Goal: Task Accomplishment & Management: Manage account settings

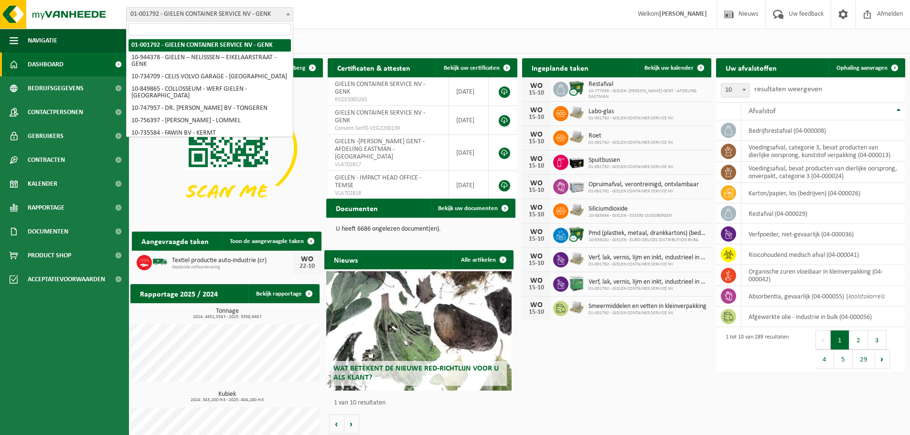
click at [235, 16] on span "01-001792 - GIELEN CONTAINER SERVICE NV - GENK" at bounding box center [210, 14] width 166 height 13
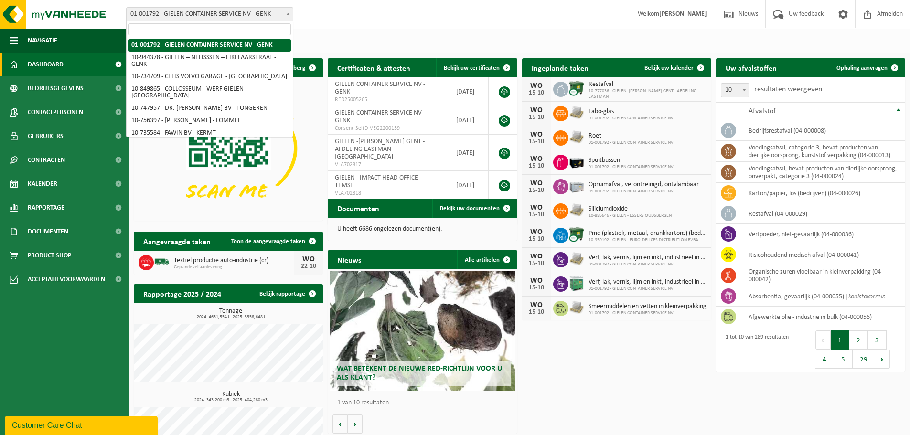
click at [233, 28] on input "search" at bounding box center [210, 29] width 162 height 12
type input "s"
type input "essen"
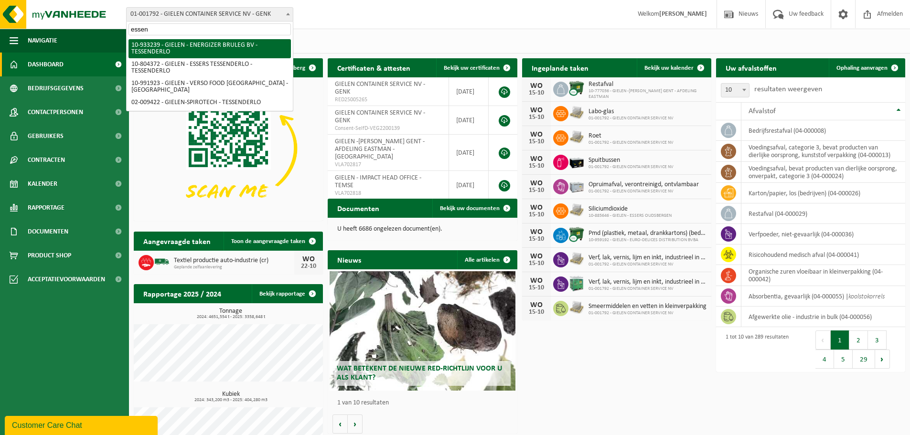
select select "135559"
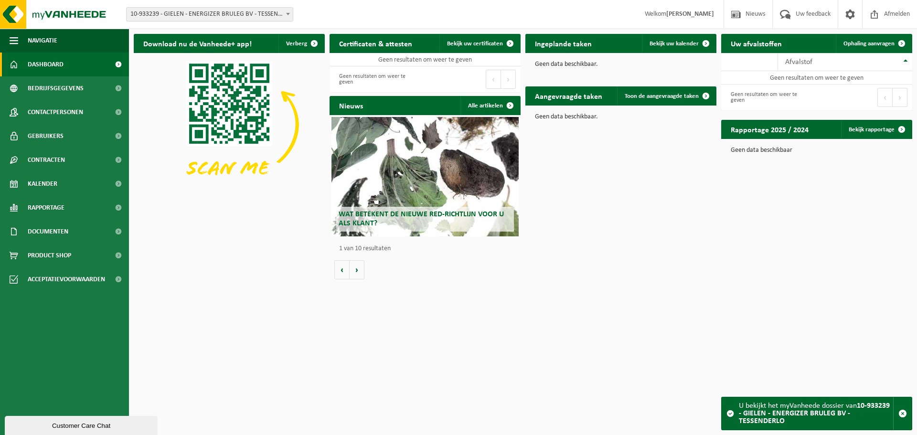
click at [234, 15] on span "10-933239 - GIELEN - ENERGIZER BRULEG BV - TESSENDERLO" at bounding box center [210, 14] width 166 height 13
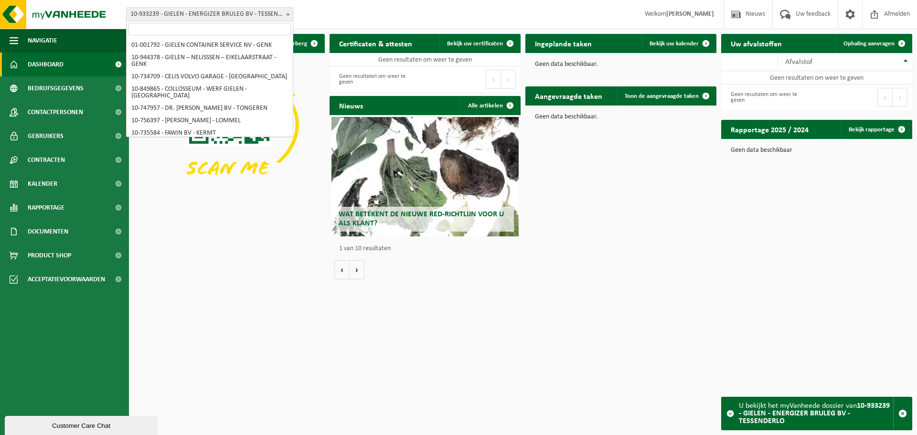
scroll to position [784, 0]
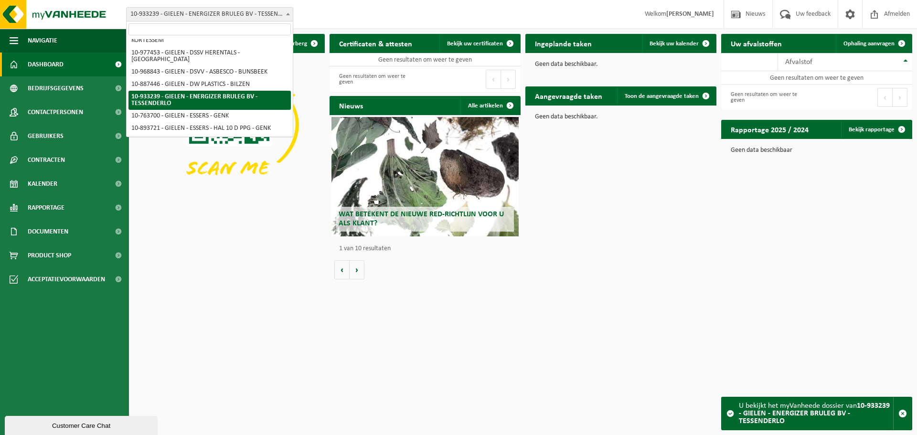
click at [223, 33] on input "search" at bounding box center [210, 29] width 162 height 12
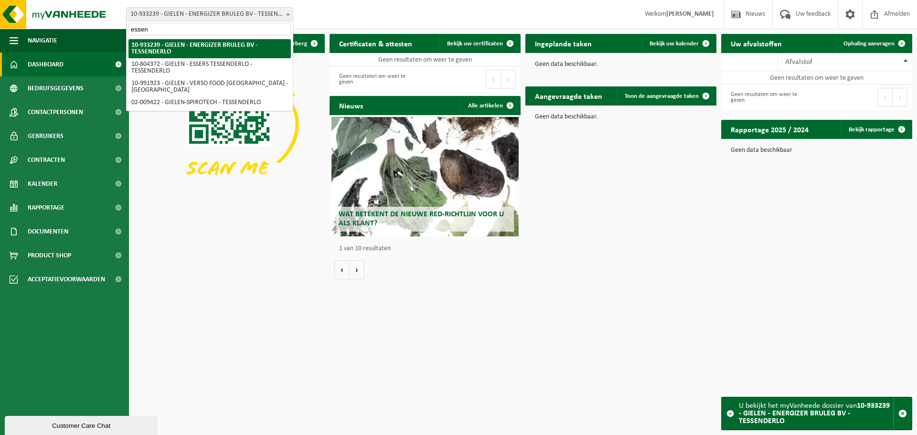
scroll to position [0, 0]
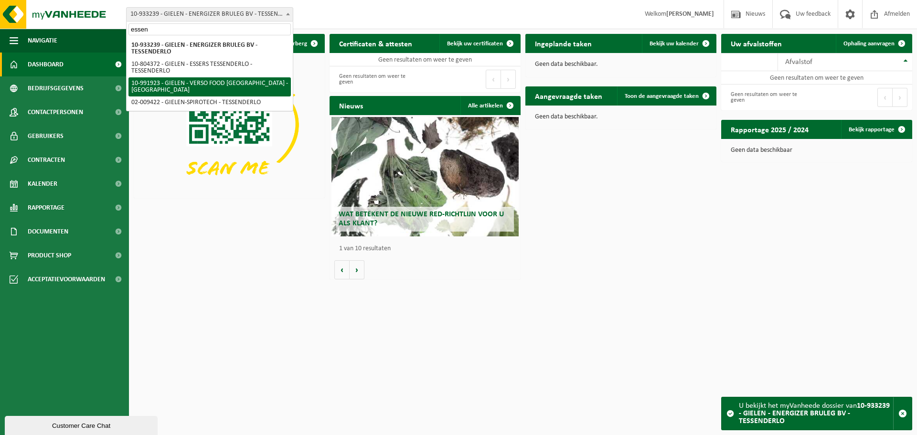
type input "essen"
select select "170006"
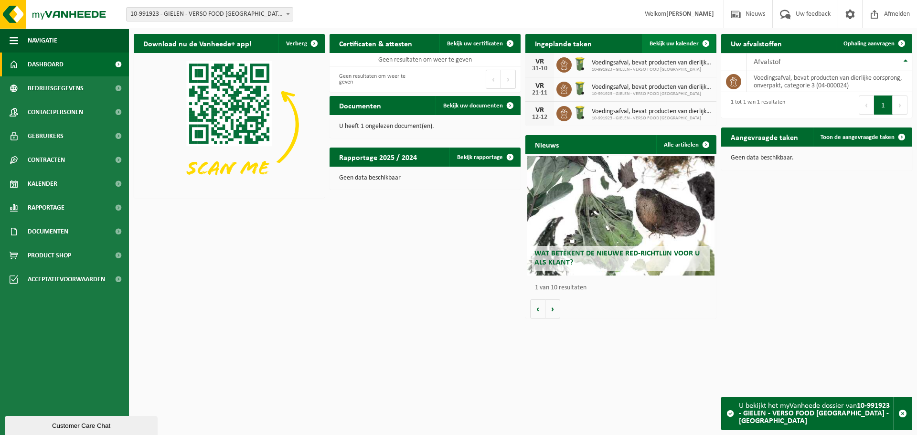
click at [688, 45] on span "Bekijk uw kalender" at bounding box center [674, 44] width 49 height 6
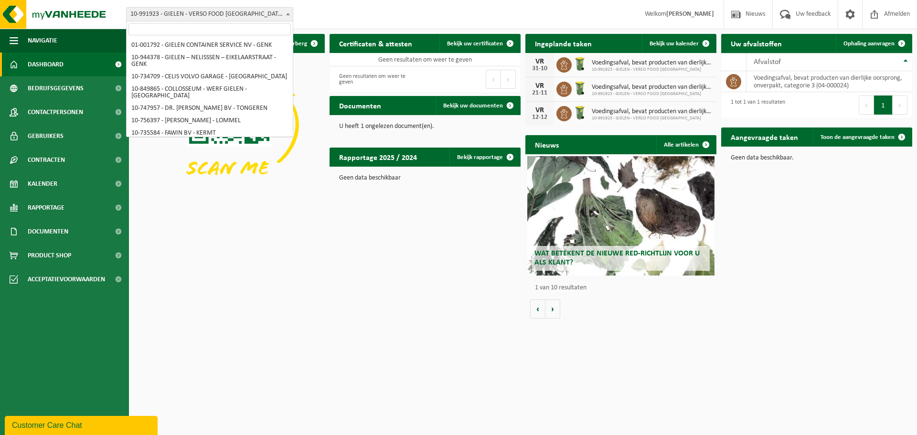
click at [205, 12] on span "10-991923 - GIELEN - VERSO FOOD [GEOGRAPHIC_DATA] - [GEOGRAPHIC_DATA]" at bounding box center [210, 14] width 166 height 13
click at [417, 269] on div "Download nu de Vanheede+ app! Verberg Certificaten & attesten Bekijk uw certifi…" at bounding box center [523, 176] width 784 height 294
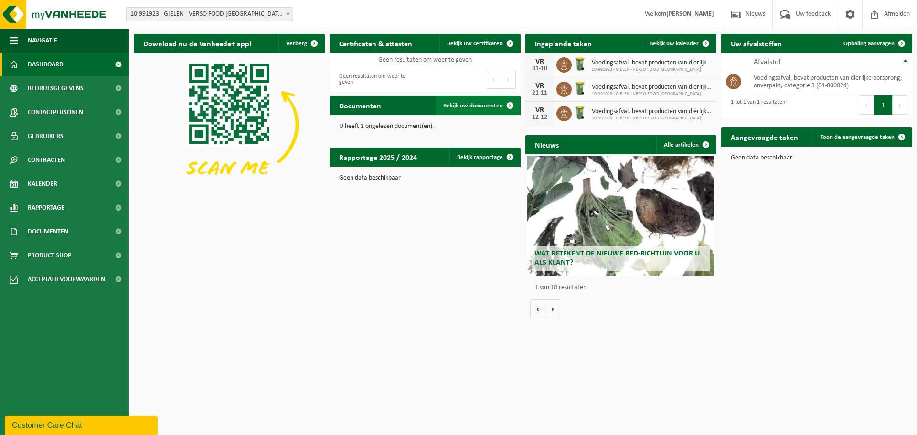
click at [489, 108] on span "Bekijk uw documenten" at bounding box center [473, 106] width 60 height 6
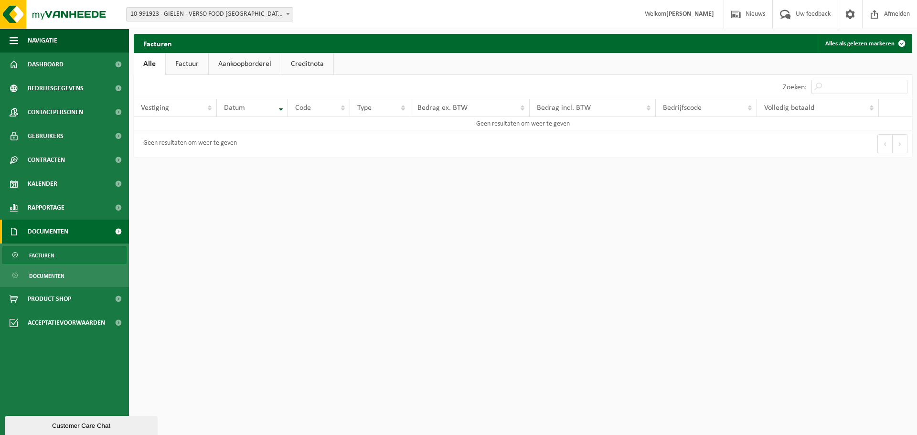
click at [194, 68] on link "Factuur" at bounding box center [187, 64] width 43 height 22
click at [247, 68] on link "Aankoopborderel" at bounding box center [246, 64] width 72 height 22
click at [319, 67] on link "Creditnota" at bounding box center [312, 64] width 52 height 22
click at [178, 64] on link "Factuur" at bounding box center [186, 64] width 43 height 22
click at [157, 65] on link "Alle" at bounding box center [149, 64] width 31 height 22
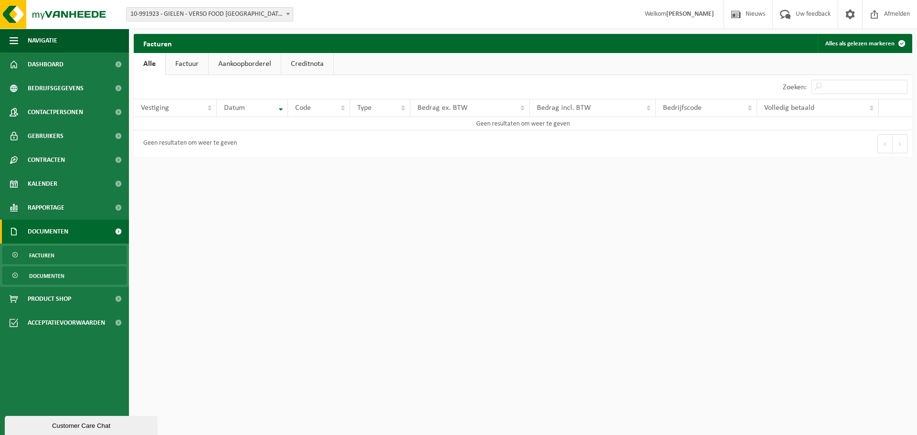
click at [58, 277] on span "Documenten" at bounding box center [46, 276] width 35 height 18
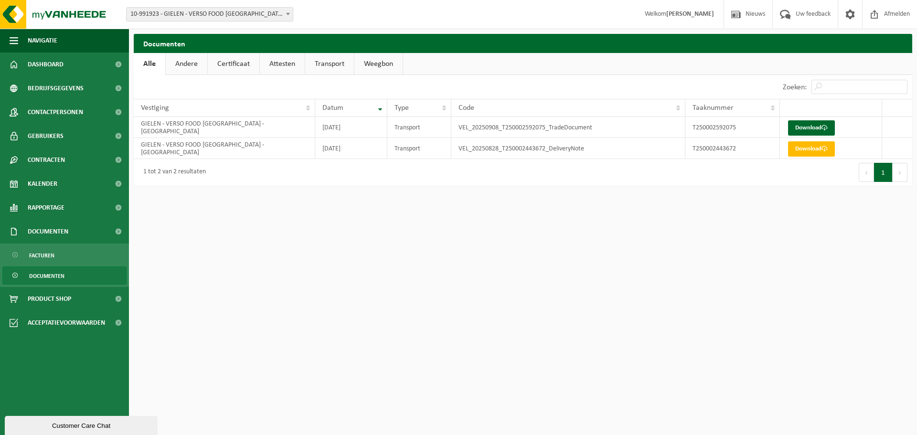
click at [202, 62] on link "Andere" at bounding box center [187, 64] width 42 height 22
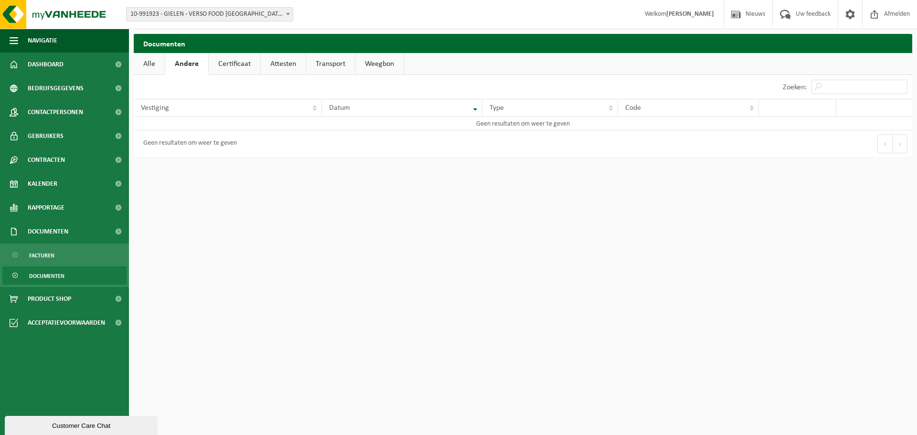
click at [251, 64] on link "Certificaat" at bounding box center [235, 64] width 52 height 22
click at [294, 65] on link "Attesten" at bounding box center [282, 64] width 45 height 22
click at [329, 64] on link "Transport" at bounding box center [331, 64] width 49 height 22
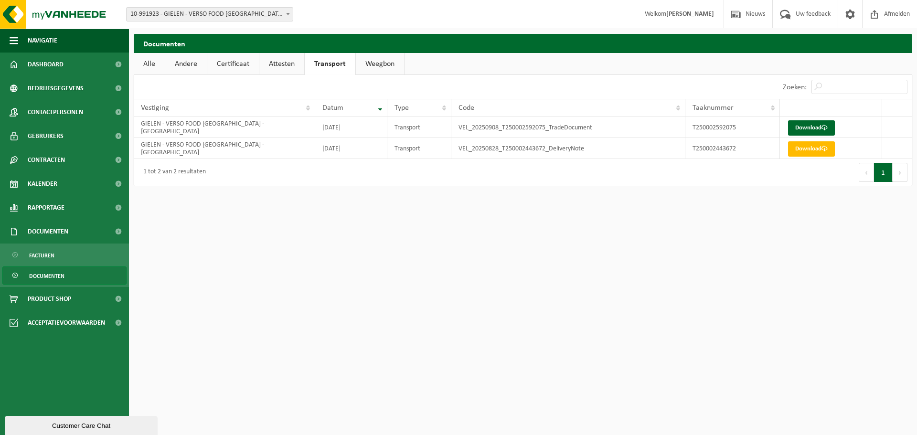
click at [383, 60] on link "Weegbon" at bounding box center [380, 64] width 48 height 22
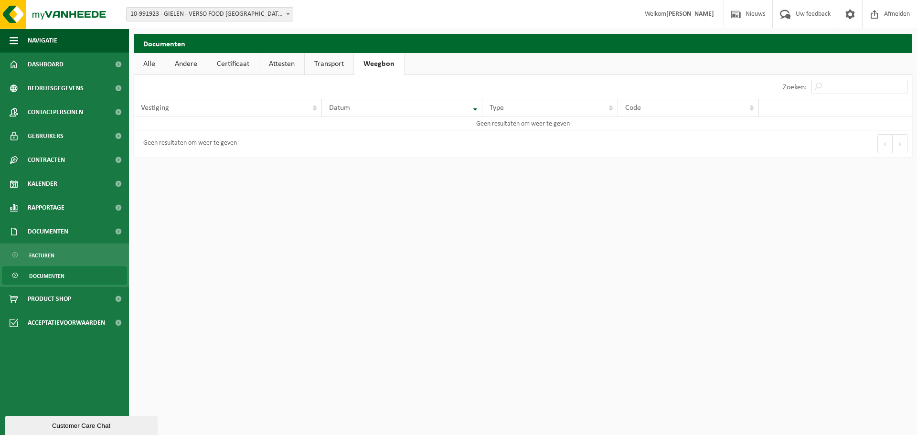
click at [341, 60] on link "Transport" at bounding box center [329, 64] width 49 height 22
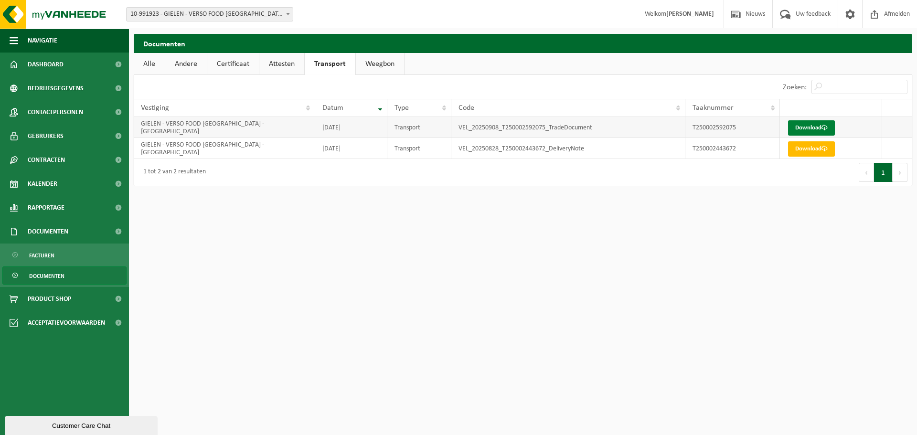
click at [824, 129] on span at bounding box center [825, 128] width 6 height 6
click at [161, 61] on link "Alle" at bounding box center [149, 64] width 31 height 22
